Goal: Check status

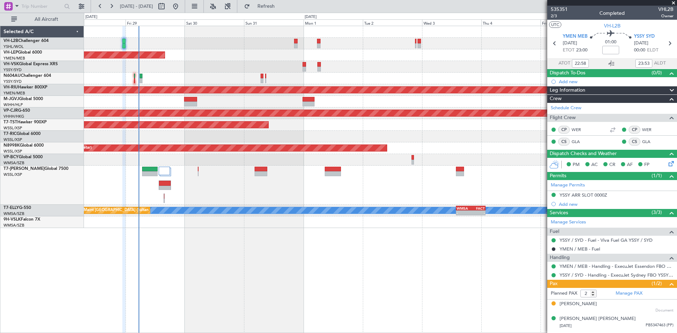
click at [333, 250] on div "Planned Maint Sydney ([PERSON_NAME] Intl) Unplanned Maint Wichita (Wichita Mid-…" at bounding box center [380, 179] width 593 height 307
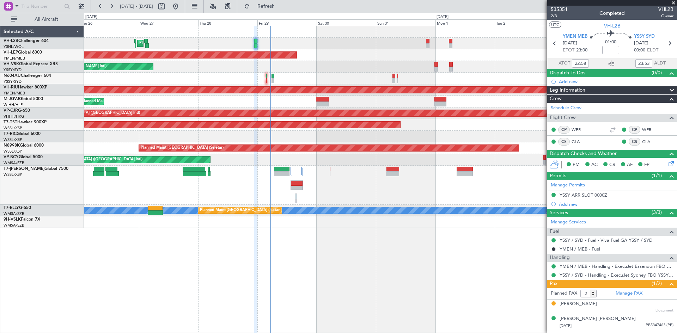
click at [345, 199] on div "- - WSSS 13:50 Z PANC 01:40 Z" at bounding box center [380, 185] width 593 height 39
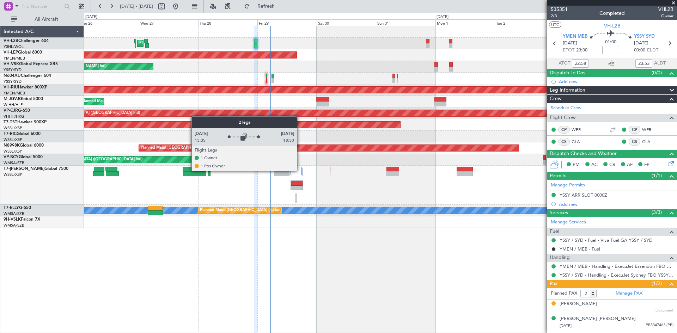
click at [300, 171] on div at bounding box center [296, 171] width 11 height 8
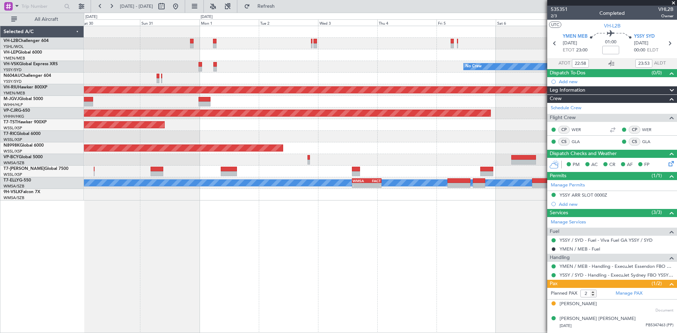
click at [268, 176] on div "- - WSSS 13:50 Z PANC 01:40 Z" at bounding box center [380, 172] width 593 height 12
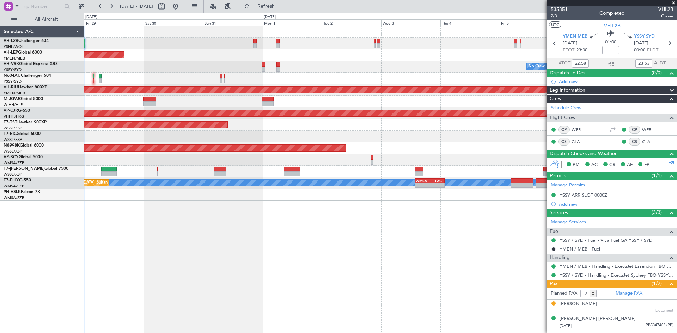
click at [220, 219] on div "Planned Maint Sydney ([PERSON_NAME] Intl) Unplanned Maint Wichita (Wichita Mid-…" at bounding box center [380, 179] width 593 height 307
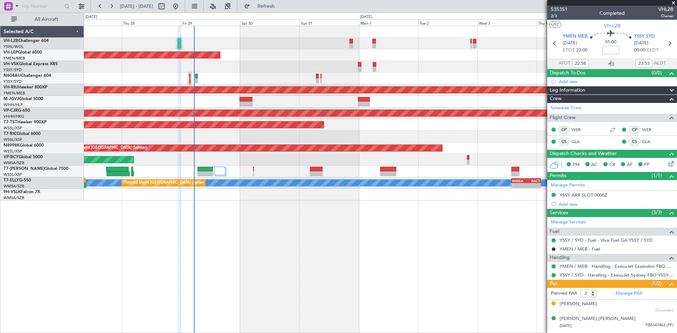
click at [353, 219] on div "Planned Maint Sydney ([PERSON_NAME] Intl) Unplanned Maint Wichita (Wichita Mid-…" at bounding box center [380, 179] width 593 height 307
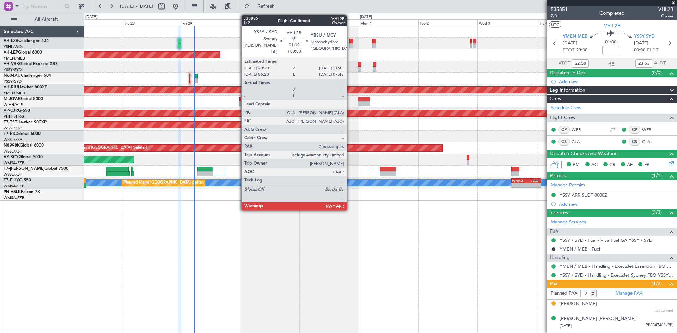
click at [350, 47] on div at bounding box center [351, 45] width 4 height 5
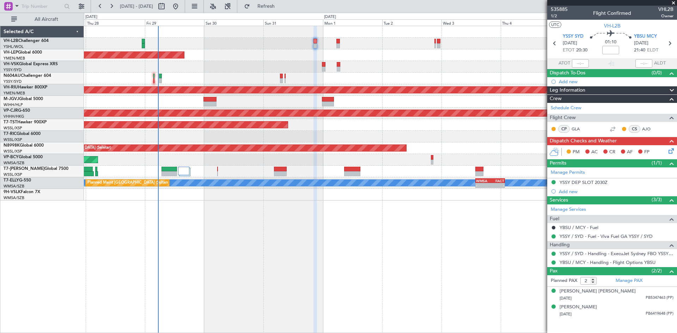
click at [436, 84] on div "Planned Maint Sydney ([PERSON_NAME] Intl) Unplanned Maint Wichita (Wichita Mid-…" at bounding box center [380, 113] width 593 height 175
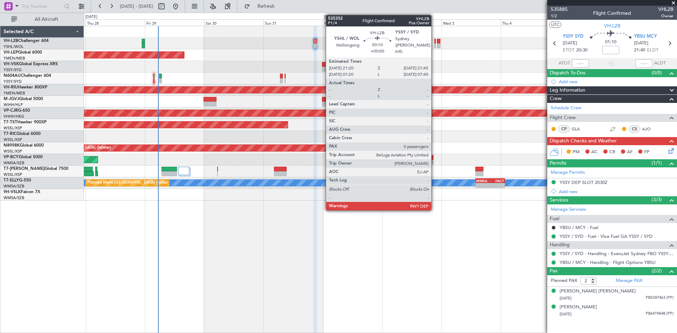
click at [434, 44] on div at bounding box center [434, 45] width 1 height 5
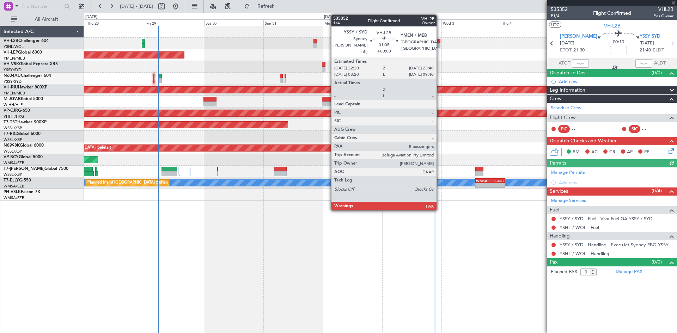
click at [440, 46] on div at bounding box center [439, 45] width 4 height 5
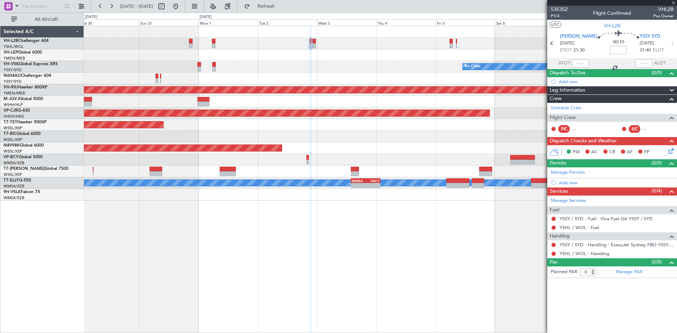
type input "5"
